Goal: Transaction & Acquisition: Obtain resource

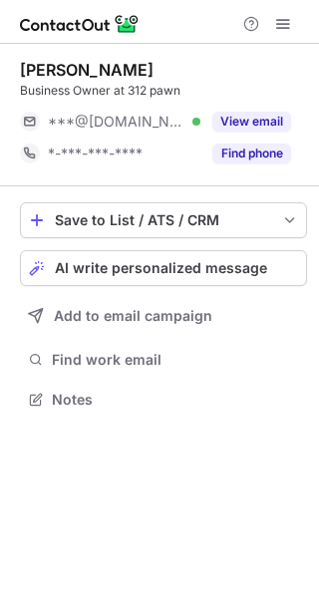
scroll to position [386, 319]
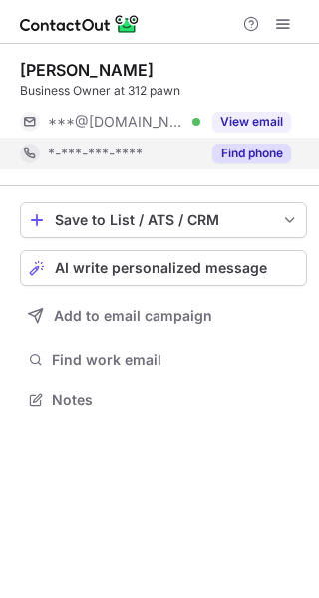
scroll to position [386, 319]
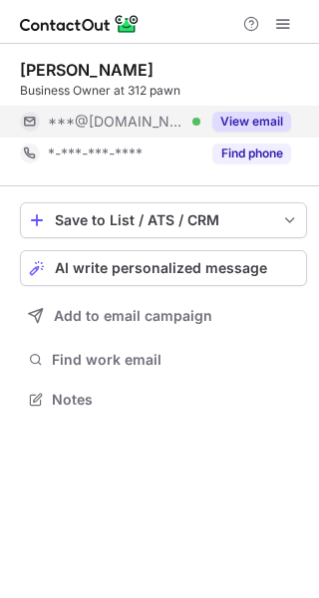
click at [257, 130] on button "View email" at bounding box center [251, 122] width 79 height 20
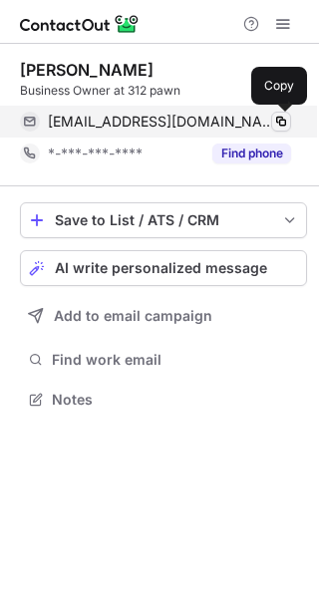
click at [278, 123] on span at bounding box center [281, 122] width 16 height 16
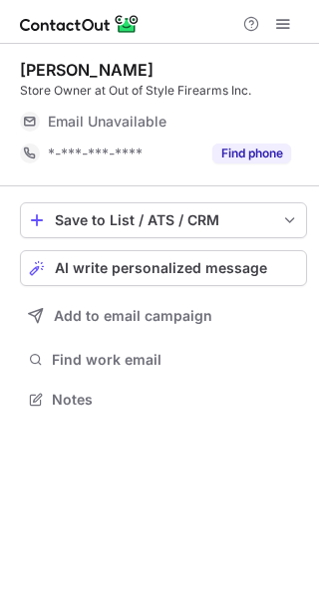
scroll to position [386, 319]
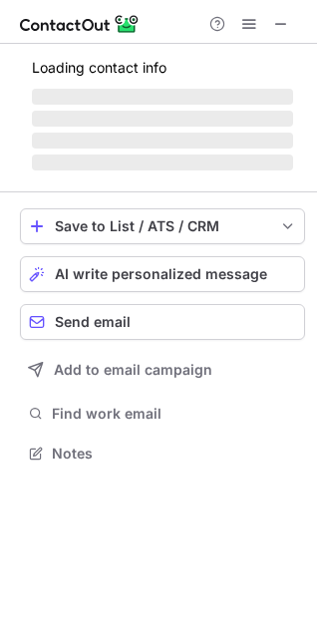
scroll to position [452, 317]
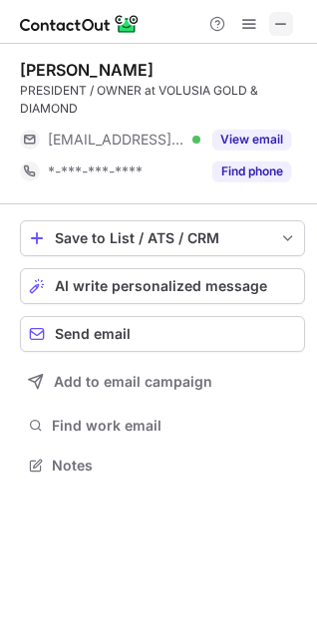
click at [281, 23] on span at bounding box center [281, 24] width 16 height 16
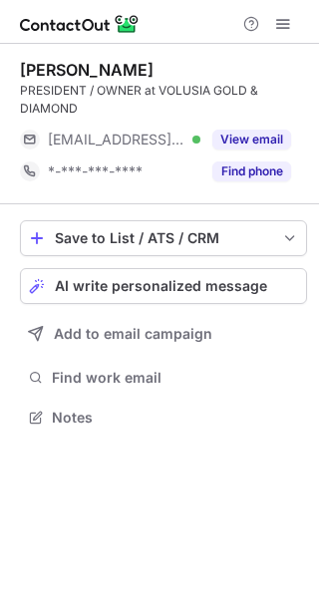
scroll to position [404, 319]
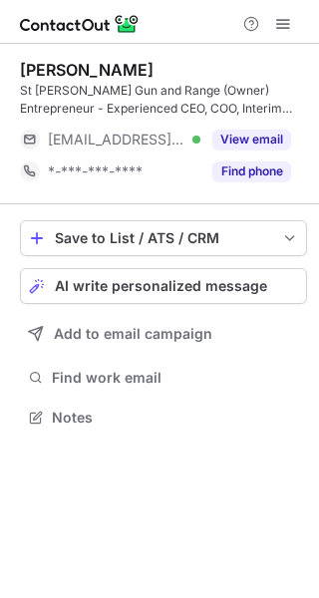
scroll to position [404, 319]
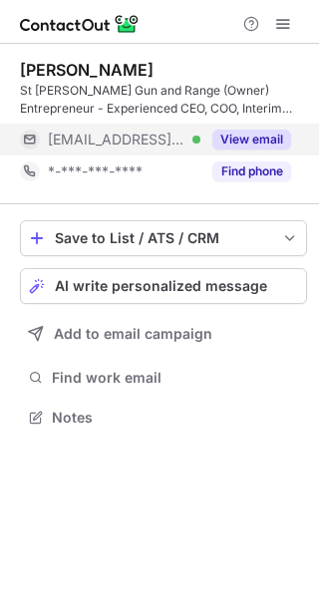
click at [246, 139] on button "View email" at bounding box center [251, 140] width 79 height 20
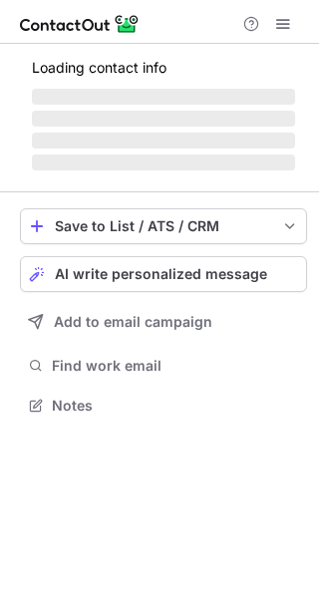
scroll to position [436, 319]
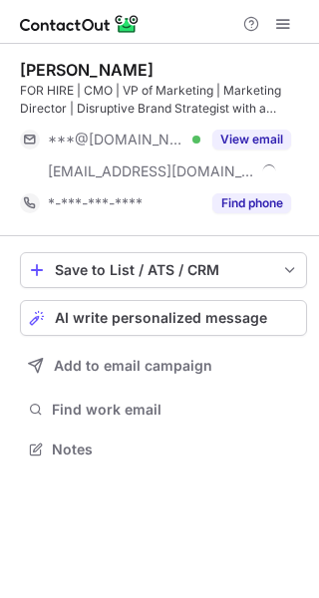
scroll to position [436, 319]
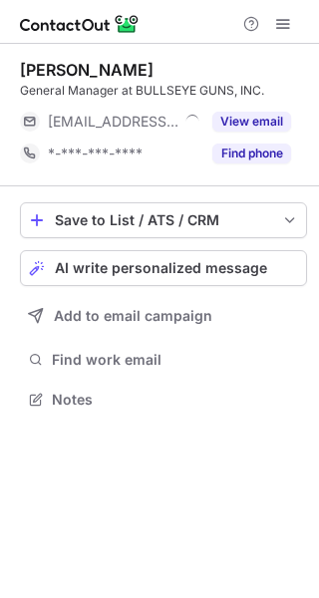
scroll to position [386, 319]
